Goal: Navigation & Orientation: Find specific page/section

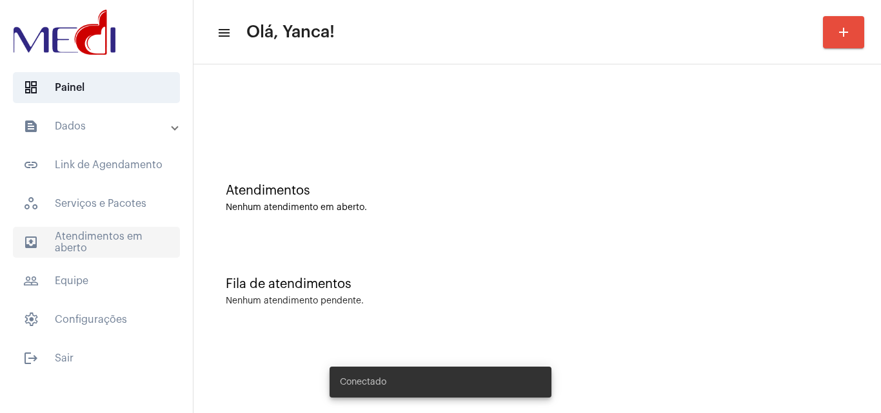
click at [124, 248] on span "outbox_outline Atendimentos em aberto" at bounding box center [96, 242] width 167 height 31
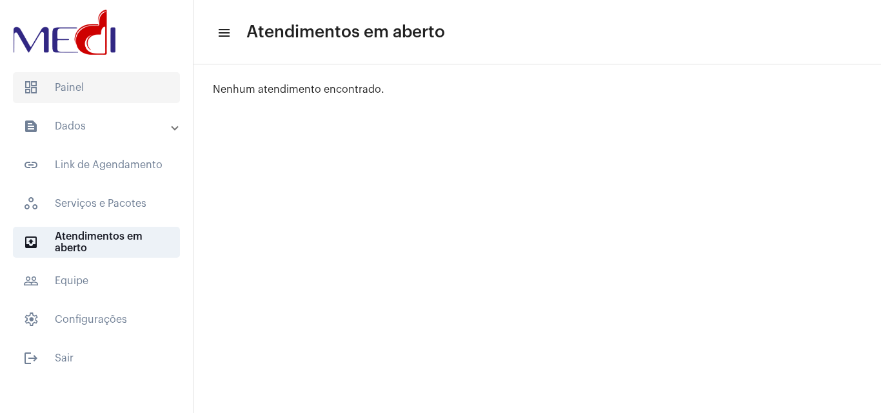
click at [111, 98] on span "dashboard Painel" at bounding box center [96, 87] width 167 height 31
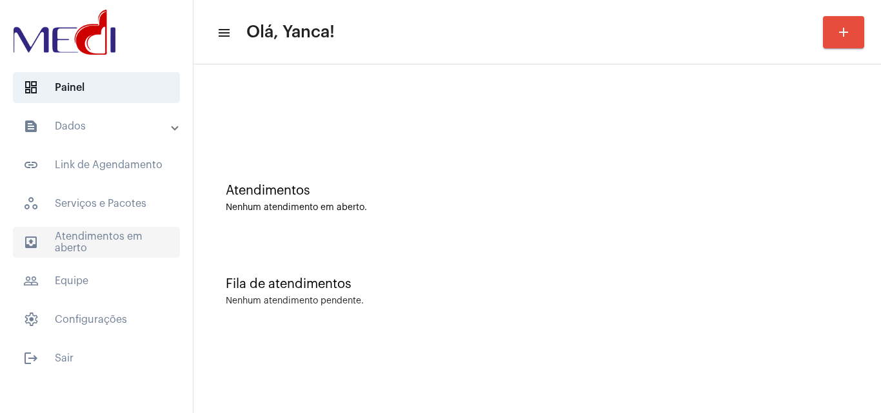
click at [82, 243] on span "outbox_outline Atendimentos em aberto" at bounding box center [96, 242] width 167 height 31
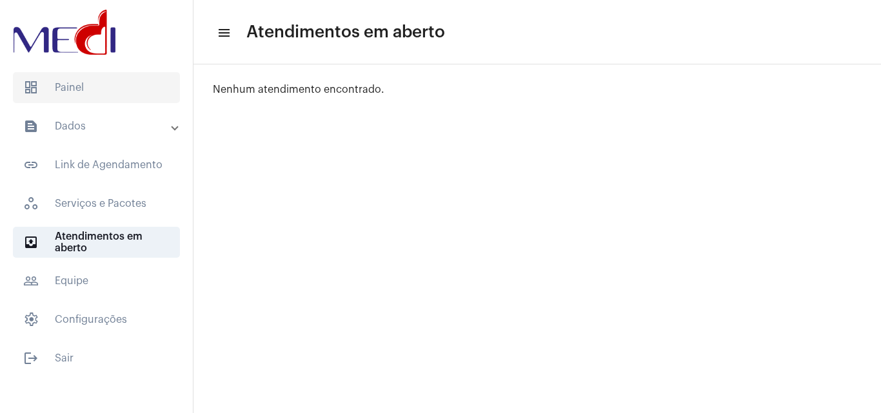
click at [74, 97] on span "dashboard Painel" at bounding box center [96, 87] width 167 height 31
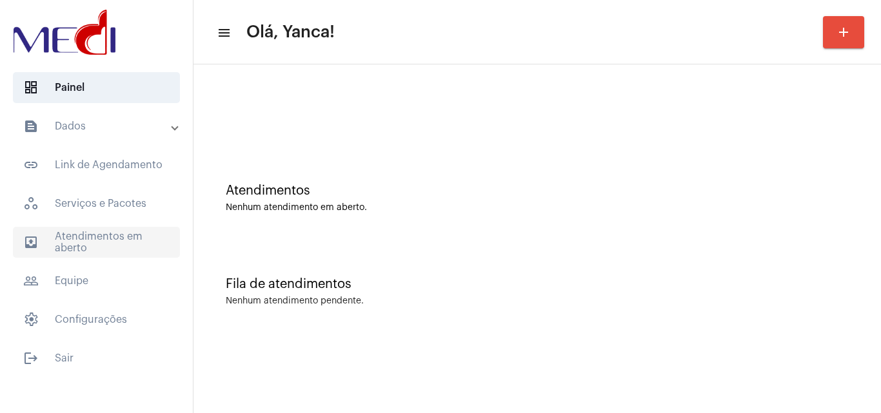
click at [102, 241] on span "outbox_outline Atendimentos em aberto" at bounding box center [96, 242] width 167 height 31
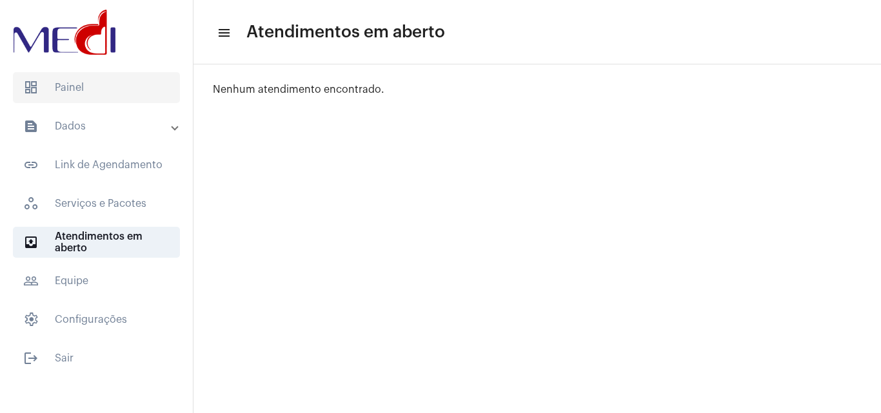
click at [120, 77] on span "dashboard Painel" at bounding box center [96, 87] width 167 height 31
